Goal: Information Seeking & Learning: Find specific fact

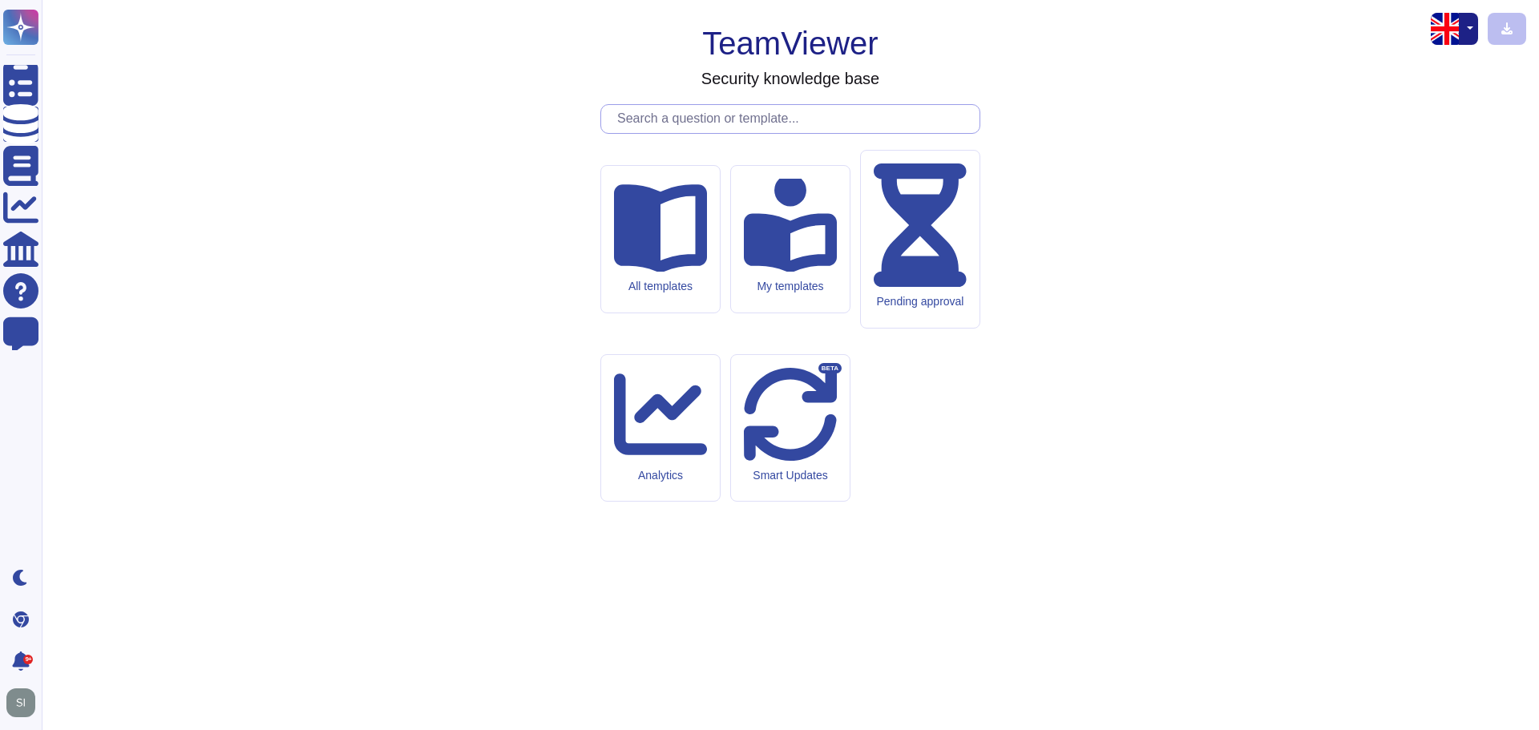
click at [671, 133] on input "text" at bounding box center [794, 119] width 370 height 28
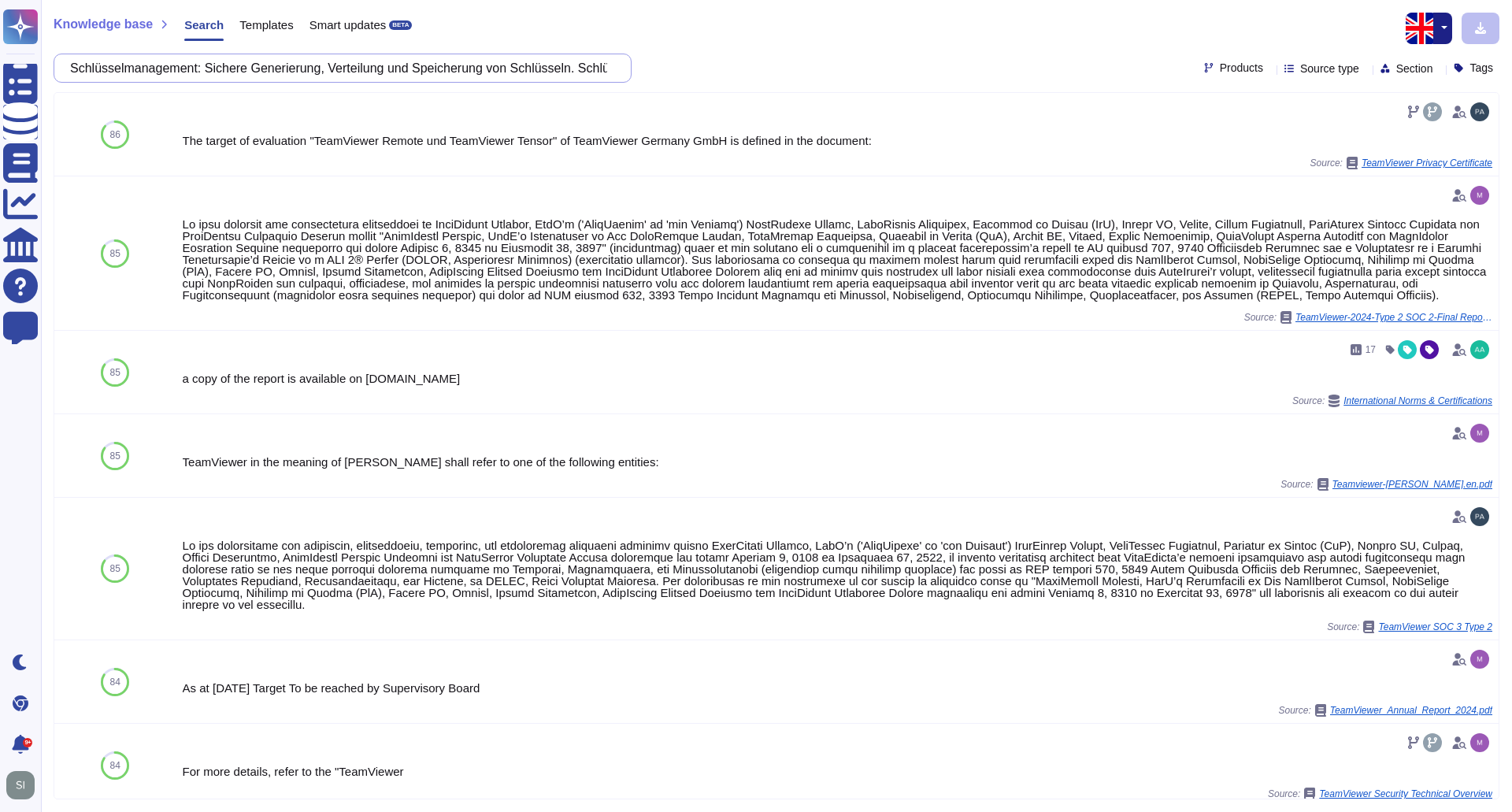
scroll to position [0, 724]
drag, startPoint x: 84, startPoint y: 67, endPoint x: 1427, endPoint y: 80, distance: 1343.1
click at [1422, 80] on div "Schlüsselmanagement: Sichere Generierung, Verteilung und Speicherung von Schlüs…" at bounding box center [777, 69] width 1446 height 29
paste input "Key management: Secure generation, distribution, and storage of keys. Key separ…"
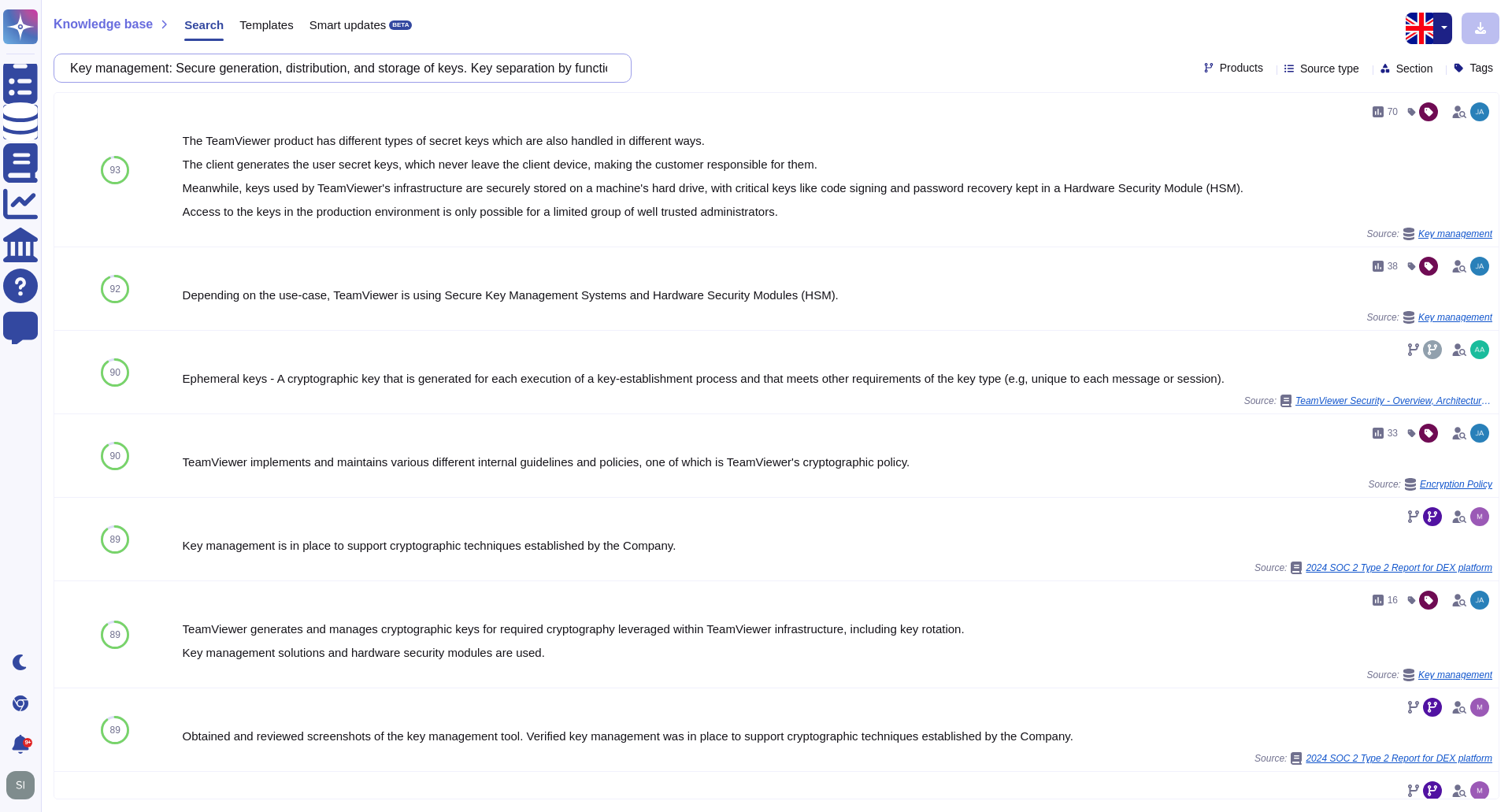
scroll to position [0, 481]
drag, startPoint x: 83, startPoint y: 65, endPoint x: 1350, endPoint y: 69, distance: 1267.0
click at [1350, 69] on div "Key management: Secure generation, distribution, and storage of keys. Key separ…" at bounding box center [777, 69] width 1446 height 29
paste input "Mechanisms for detecting and preventing attacks on authentication should be imp…"
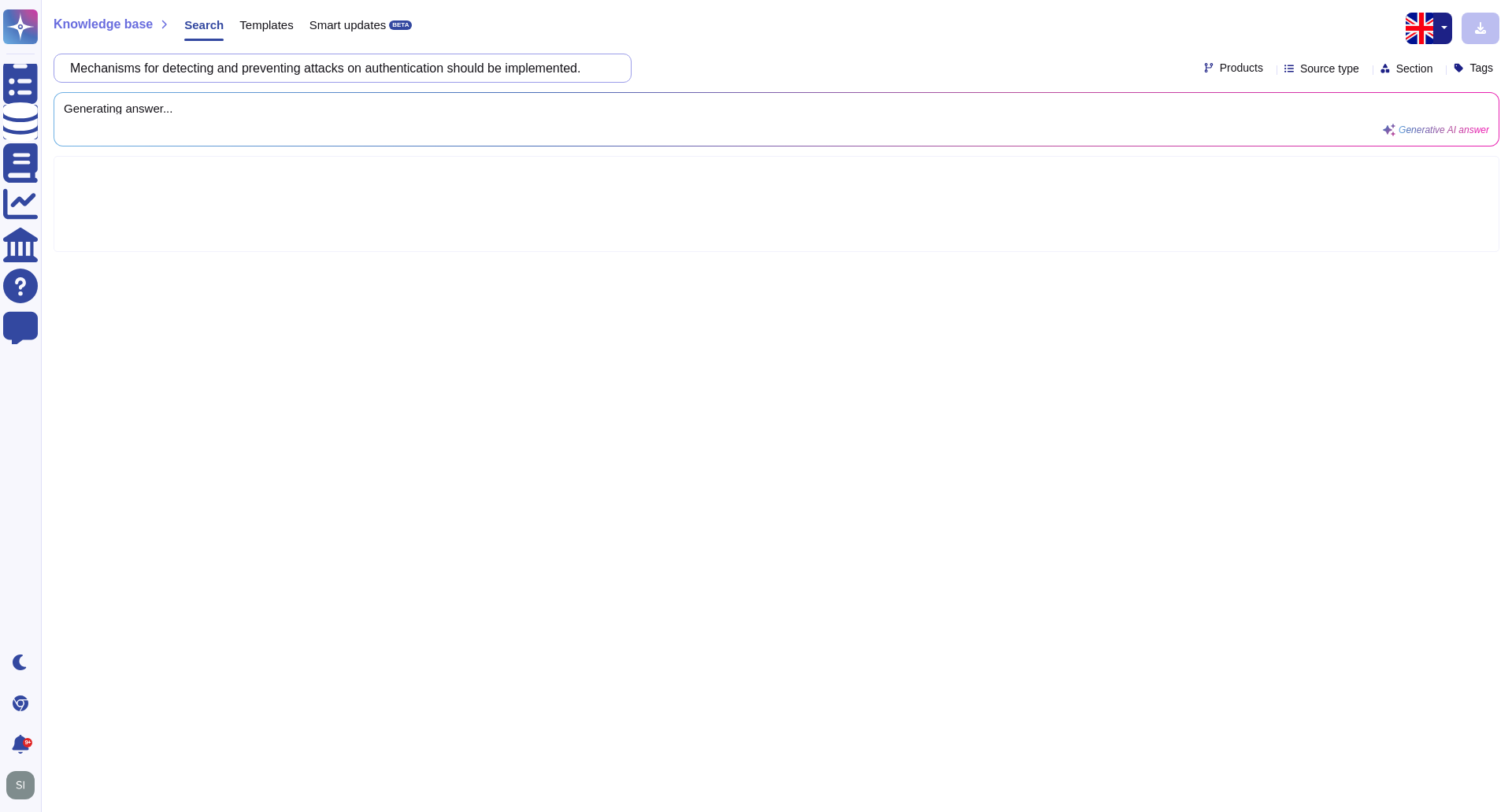
scroll to position [0, 0]
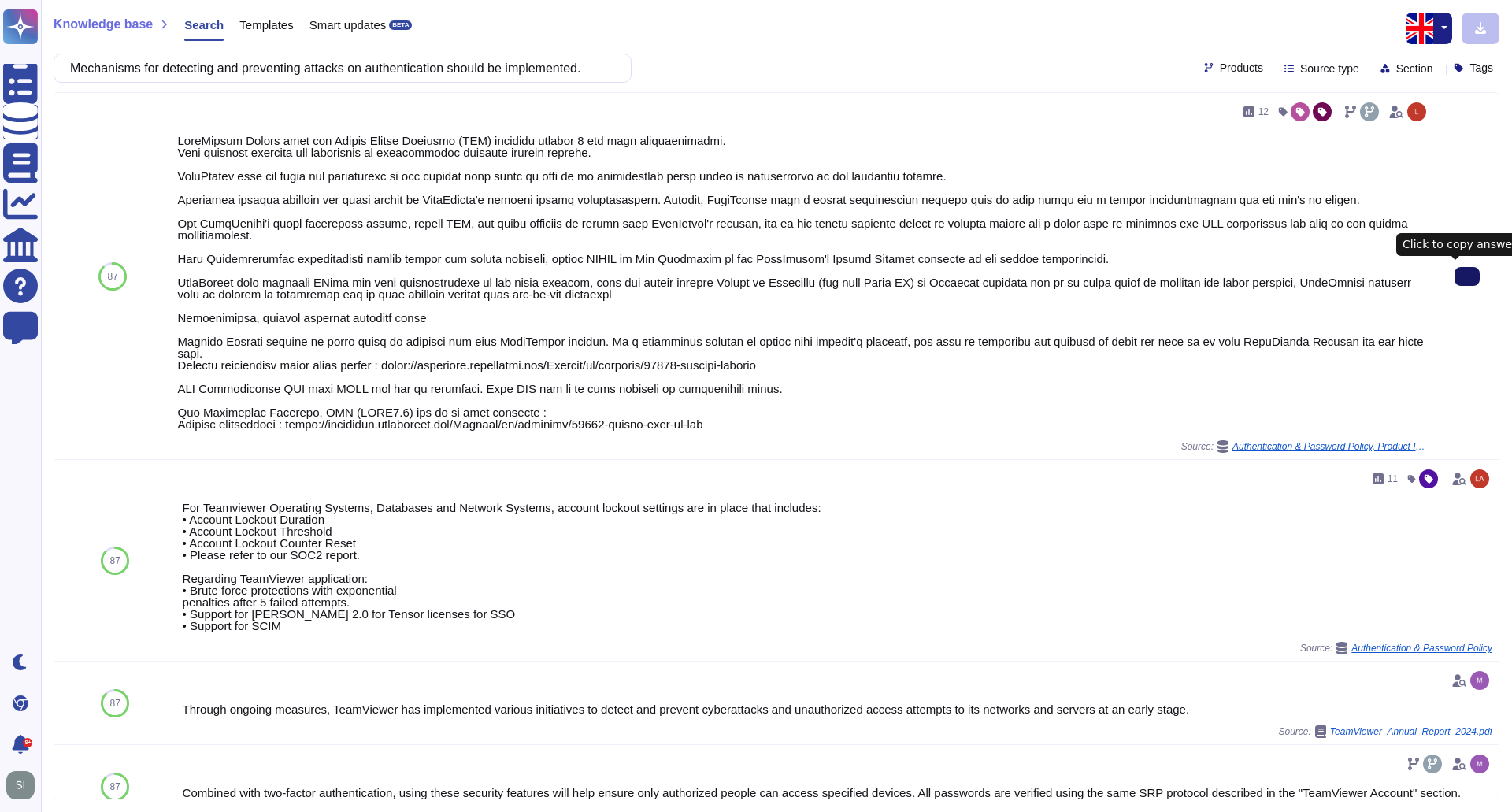
click at [1467, 276] on icon at bounding box center [1467, 276] width 0 height 0
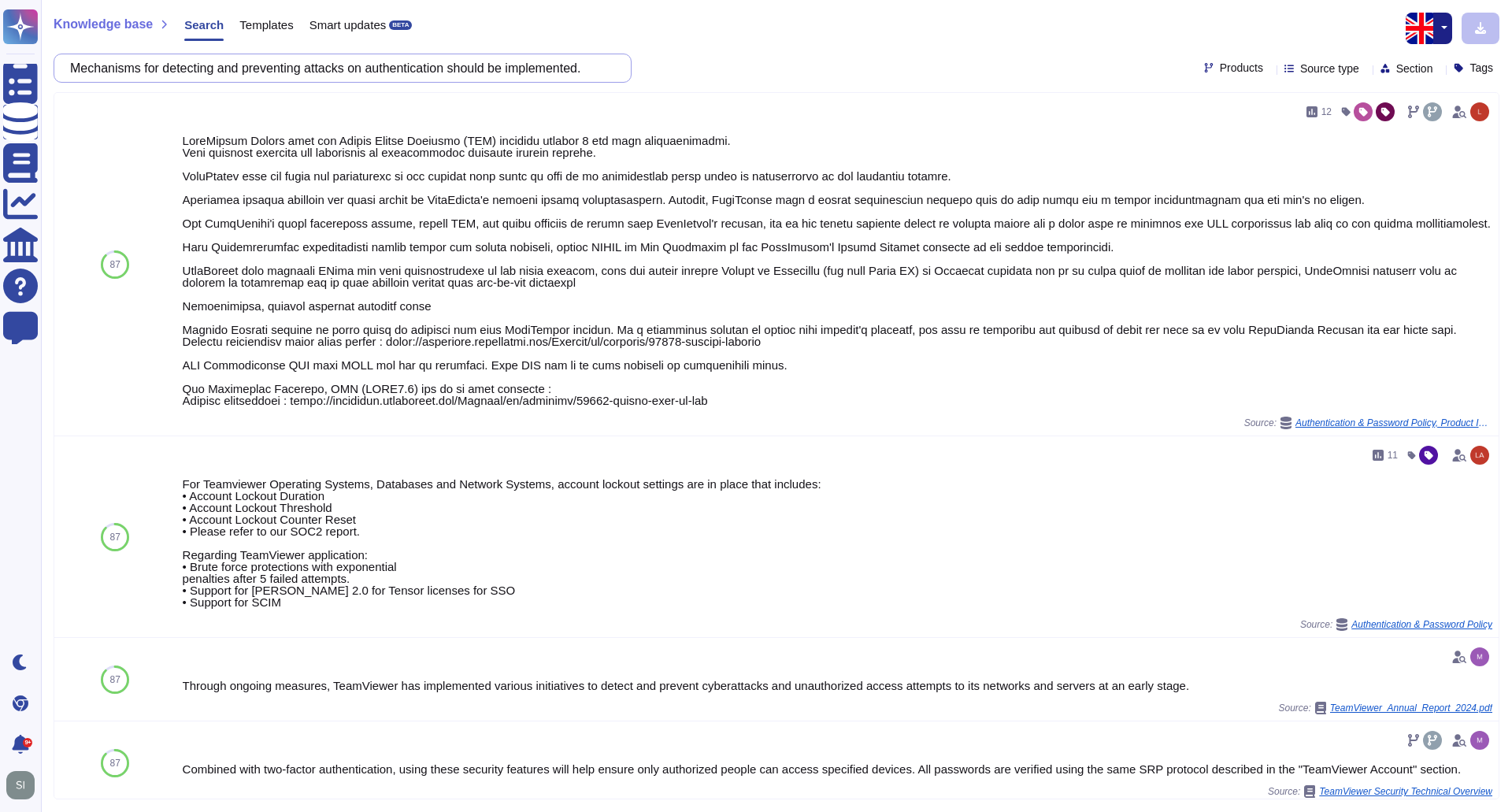
click at [91, 66] on input "Mechanisms for detecting and preventing attacks on authentication should be imp…" at bounding box center [338, 68] width 553 height 28
paste input "For all applications with stateless client-server protocols (especially HTTP), …"
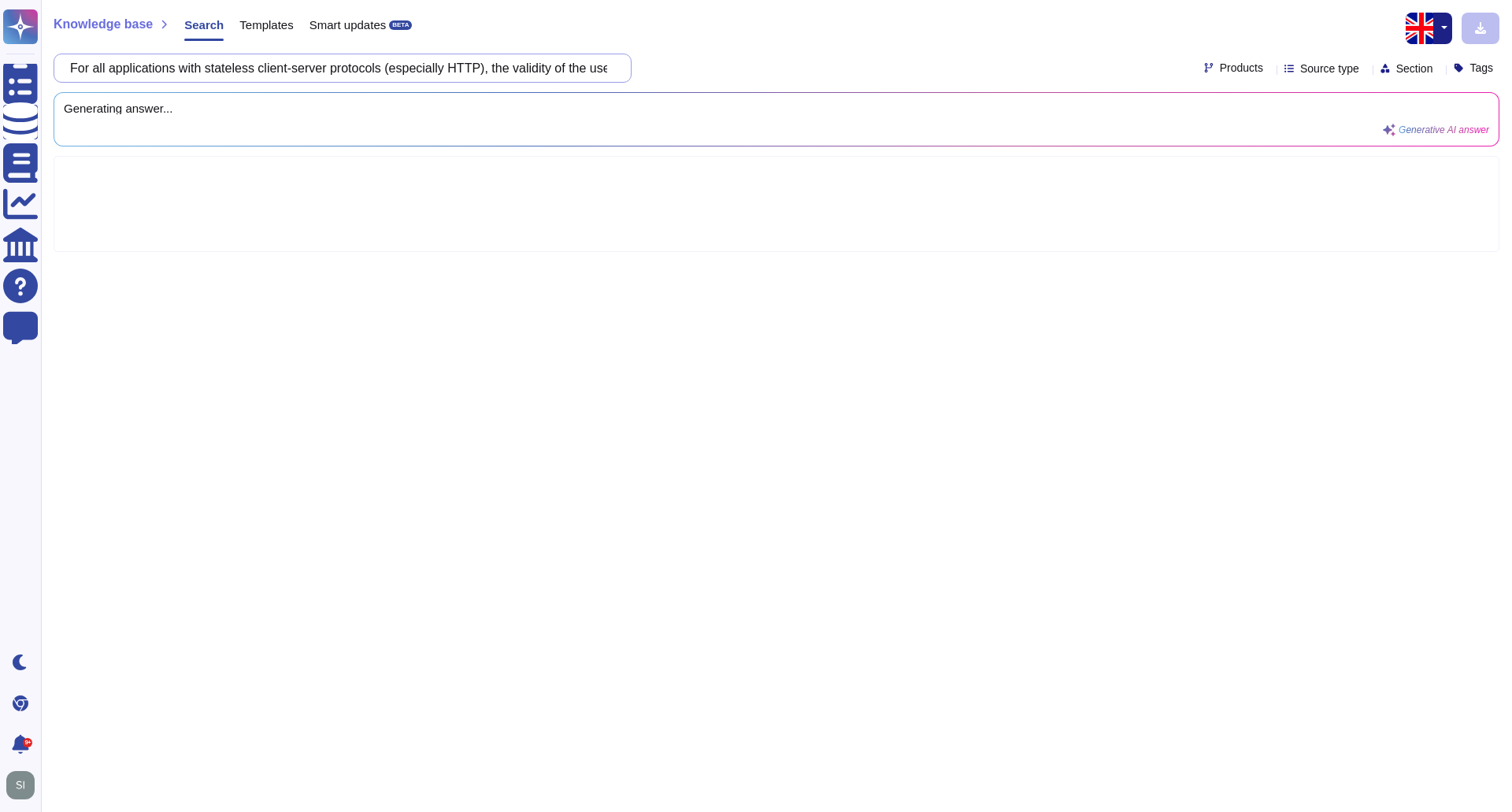
scroll to position [0, 336]
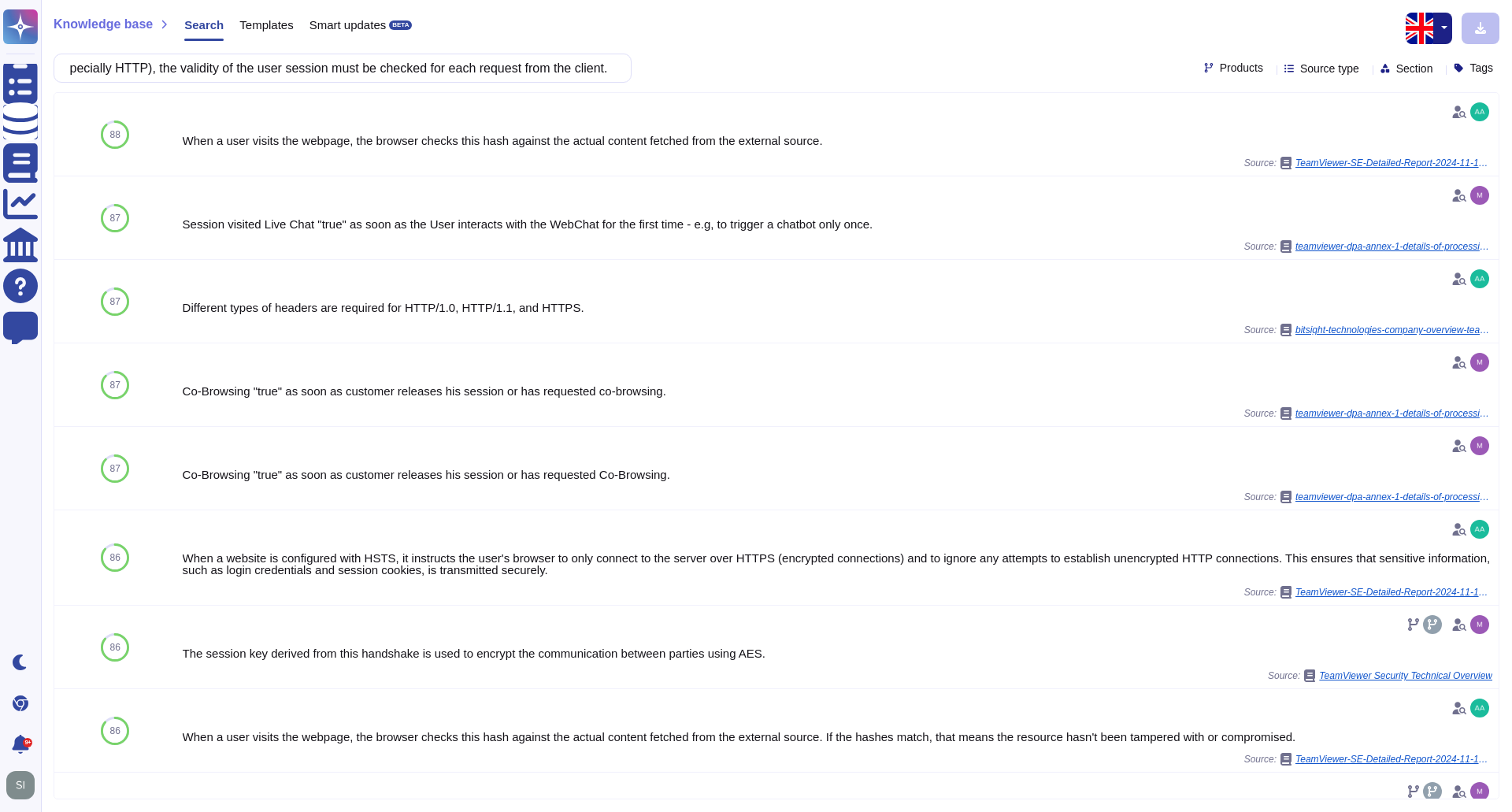
type input "For all applications with stateless client-server protocols (especially HTTP), …"
